Goal: Check status

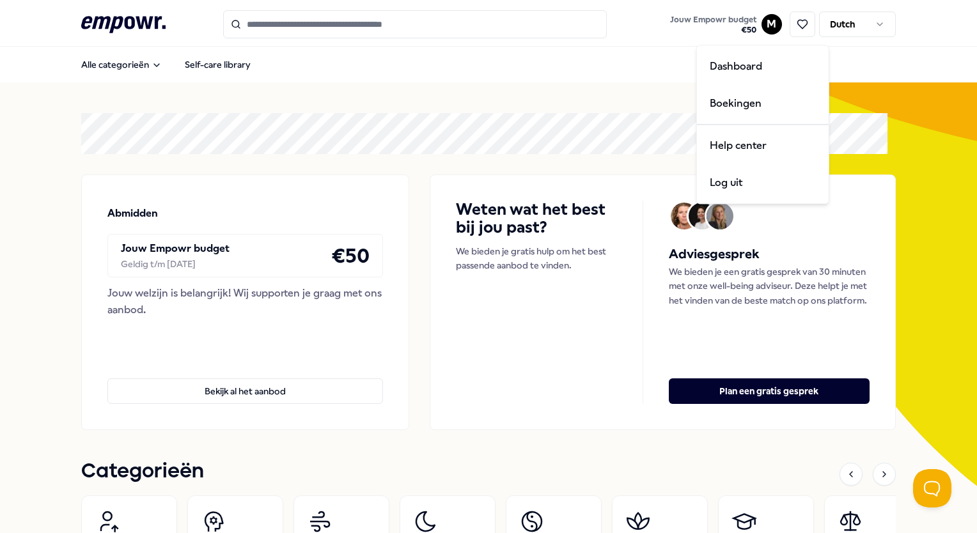
click at [757, 29] on html ".empowr-logo_svg__cls-1{fill:#03032f} Jouw Empowr budget € 50 M Dutch Alle cate…" at bounding box center [488, 266] width 977 height 533
click at [598, 115] on html ".empowr-logo_svg__cls-1{fill:#03032f} Jouw Empowr budget € 50 M Dutch Alle cate…" at bounding box center [488, 266] width 977 height 533
click at [759, 27] on html ".empowr-logo_svg__cls-1{fill:#03032f} Jouw Empowr budget € 50 M Dutch Alle cate…" at bounding box center [488, 266] width 977 height 533
click at [754, 100] on div "Boekingen" at bounding box center [762, 103] width 127 height 37
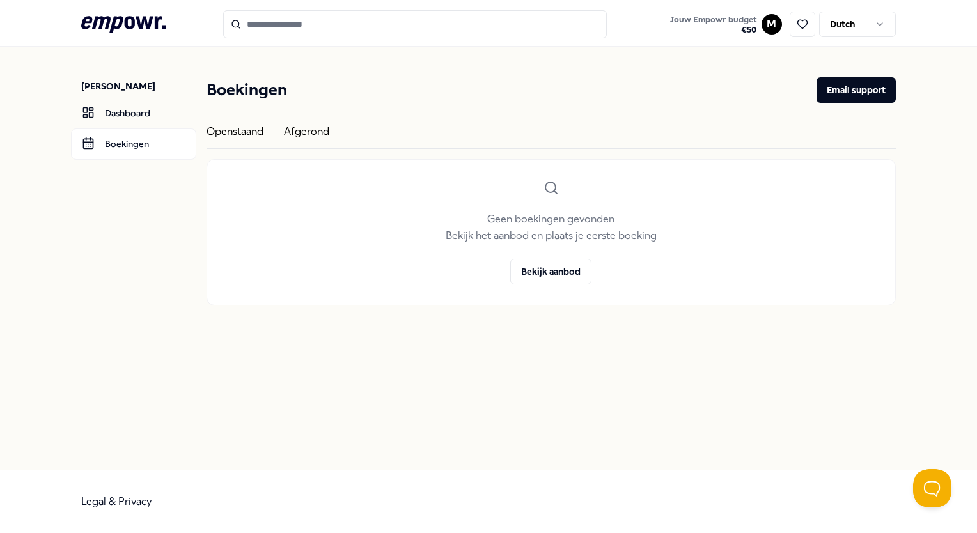
click at [325, 135] on div "Afgerond" at bounding box center [306, 135] width 45 height 25
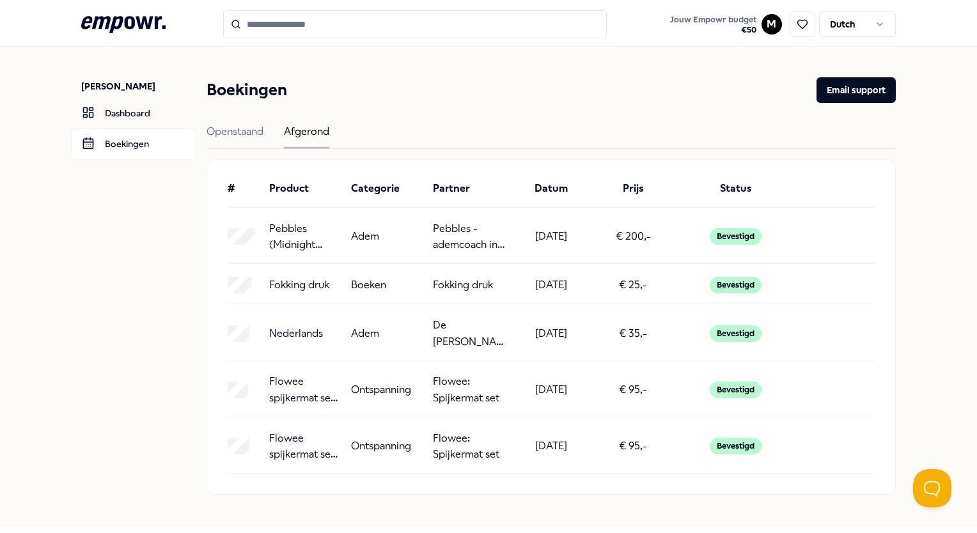
click at [736, 234] on div "Bevestigd" at bounding box center [735, 236] width 52 height 17
